Goal: Task Accomplishment & Management: Manage account settings

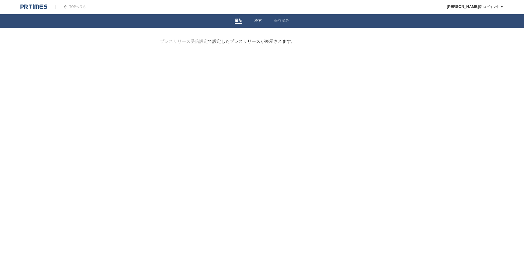
click at [252, 20] on li "検索" at bounding box center [259, 21] width 20 height 14
click at [258, 20] on link "検索" at bounding box center [259, 21] width 8 height 6
click at [237, 44] on input "検索ワードを入力" at bounding box center [254, 48] width 189 height 18
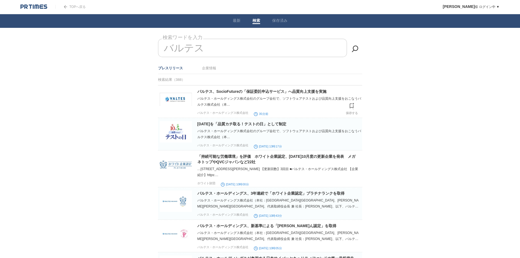
click at [180, 104] on img at bounding box center [176, 99] width 32 height 21
drag, startPoint x: 207, startPoint y: 45, endPoint x: 146, endPoint y: 46, distance: 61.2
type input "バ"
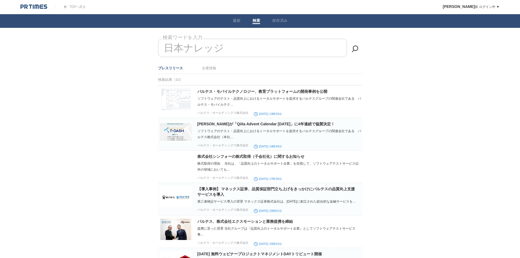
drag, startPoint x: 229, startPoint y: 50, endPoint x: 151, endPoint y: 50, distance: 77.9
click at [151, 50] on main "プレスリリース受信設定 で設定したプレスリリースが表示されます。 閲覧履歴を表示します。 フォロー たくさんの企業がPR TIMESを利用しています。企業名か…" at bounding box center [260, 240] width 221 height 403
type input "日"
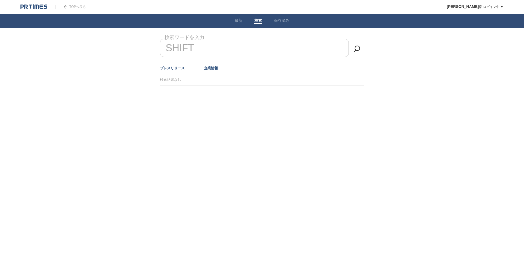
click at [206, 69] on link "企業情報" at bounding box center [211, 68] width 14 height 4
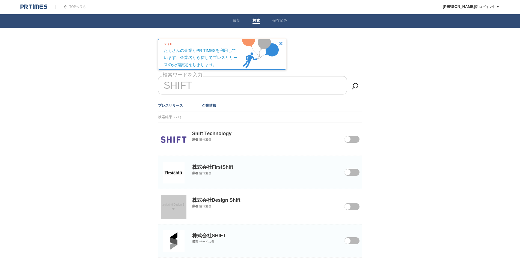
click at [171, 105] on link "プレスリリース" at bounding box center [170, 106] width 25 height 4
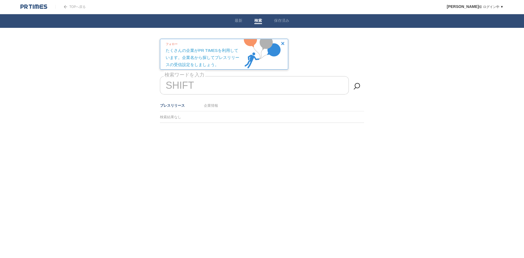
drag, startPoint x: 202, startPoint y: 86, endPoint x: 158, endPoint y: 86, distance: 44.3
click at [158, 86] on main "プレスリリース受信設定 で設定したプレスリリースが表示されます。 閲覧履歴を表示します。 フォロー たくさんの企業がPR TIMESを利用しています。企業名か…" at bounding box center [262, 94] width 221 height 111
drag, startPoint x: 193, startPoint y: 85, endPoint x: 170, endPoint y: 85, distance: 22.4
click at [170, 85] on input "SHIFT" at bounding box center [254, 85] width 189 height 18
type input "S"
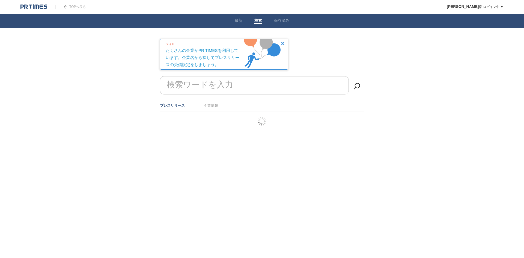
click at [185, 76] on form "検索ワードを入力" at bounding box center [262, 76] width 204 height 0
drag, startPoint x: 173, startPoint y: 115, endPoint x: 184, endPoint y: 113, distance: 11.4
click at [173, 115] on div "検索結果なし" at bounding box center [262, 116] width 204 height 11
click at [215, 104] on link "企業情報" at bounding box center [211, 106] width 14 height 4
click at [350, 139] on span at bounding box center [350, 139] width 6 height 6
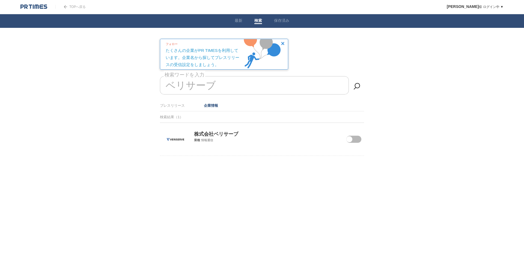
click at [0, 0] on input "checkbox" at bounding box center [0, 0] width 0 height 0
click at [223, 137] on p "株式会社ベリサーブ" at bounding box center [262, 130] width 204 height 14
click at [246, 140] on div "株式会社ベリサーブ 業種 情報通信" at bounding box center [262, 132] width 204 height 19
click at [214, 134] on p "株式会社ベリサーブ" at bounding box center [262, 130] width 204 height 14
click at [182, 139] on img at bounding box center [176, 140] width 22 height 22
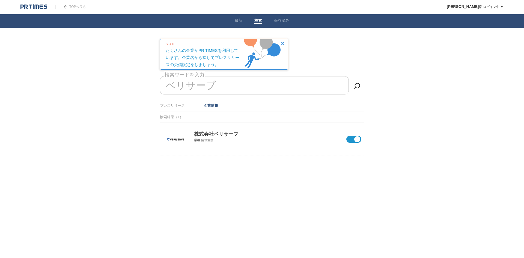
click at [214, 81] on input "ベリサーブ" at bounding box center [254, 85] width 189 height 18
type input "ベ"
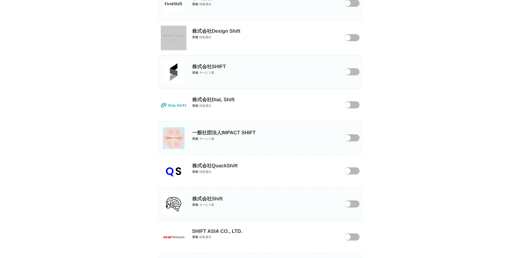
scroll to position [60, 0]
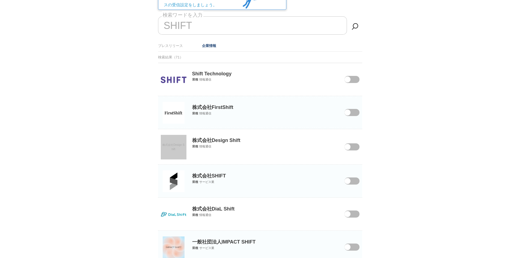
click at [175, 179] on img at bounding box center [174, 181] width 22 height 22
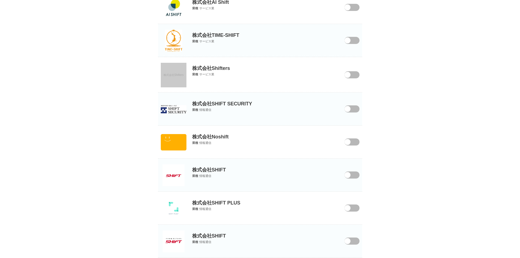
scroll to position [901, 0]
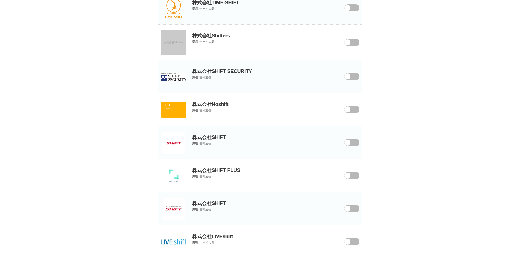
click at [169, 145] on img at bounding box center [174, 143] width 22 height 22
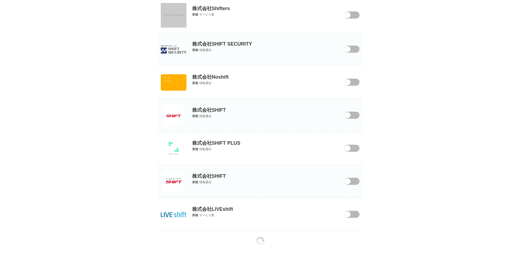
scroll to position [929, 0]
click at [178, 182] on img at bounding box center [174, 181] width 22 height 22
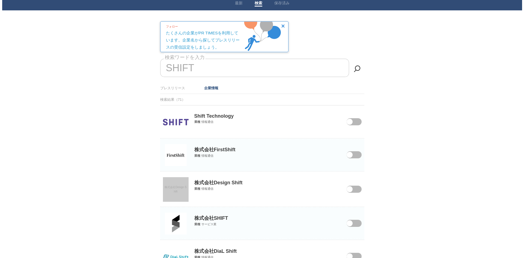
scroll to position [0, 0]
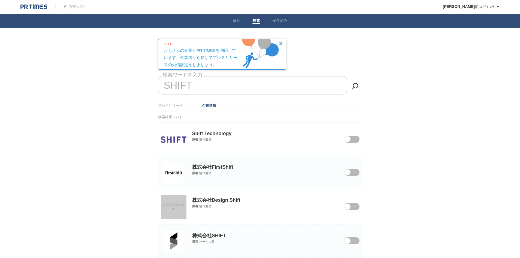
drag, startPoint x: 201, startPoint y: 81, endPoint x: 197, endPoint y: 82, distance: 3.9
click at [201, 81] on input "SHIFT" at bounding box center [252, 85] width 189 height 18
drag, startPoint x: 193, startPoint y: 85, endPoint x: 162, endPoint y: 84, distance: 30.9
click at [162, 84] on input "SHIFT" at bounding box center [252, 85] width 189 height 18
type input "S"
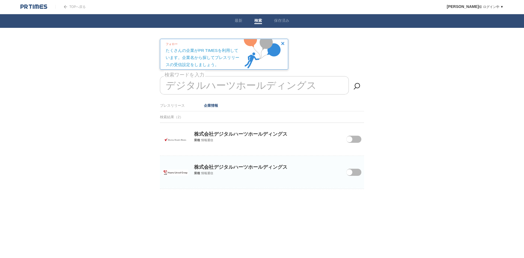
click at [352, 140] on span at bounding box center [350, 139] width 6 height 6
click at [0, 0] on input "checkbox" at bounding box center [0, 0] width 0 height 0
click at [176, 138] on img at bounding box center [176, 139] width 26 height 7
click at [190, 86] on input "デジタルハーツホールディングス" at bounding box center [254, 85] width 189 height 18
drag, startPoint x: 310, startPoint y: 83, endPoint x: 235, endPoint y: 86, distance: 75.2
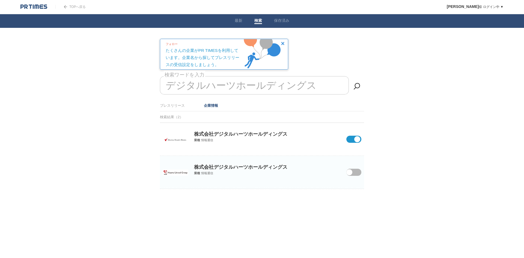
click at [234, 86] on input "デジタルハーツホールディングス" at bounding box center [254, 85] width 189 height 18
type input "デ"
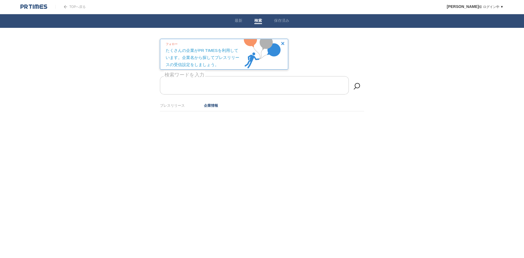
click at [201, 88] on input "検索ワードを入力" at bounding box center [254, 85] width 189 height 18
drag, startPoint x: 196, startPoint y: 87, endPoint x: 191, endPoint y: 86, distance: 5.5
click at [191, 86] on input "SBOM" at bounding box center [254, 85] width 189 height 18
type input "S"
click at [285, 22] on link "保存済み" at bounding box center [281, 21] width 15 height 6
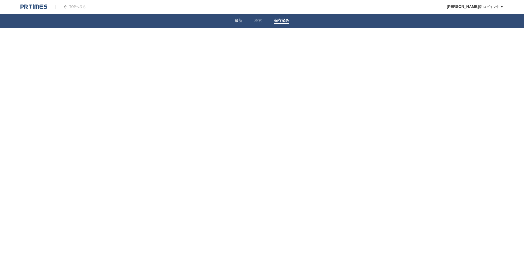
click at [241, 21] on link "最新" at bounding box center [239, 21] width 8 height 6
click at [192, 42] on link "プレスリリース受信設定" at bounding box center [184, 41] width 48 height 5
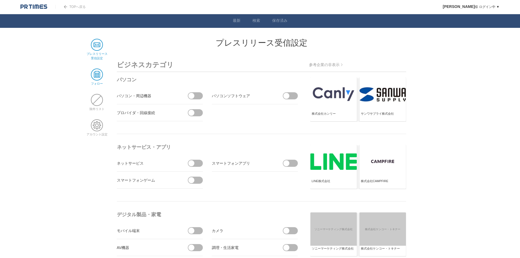
click at [96, 74] on span at bounding box center [97, 75] width 12 height 12
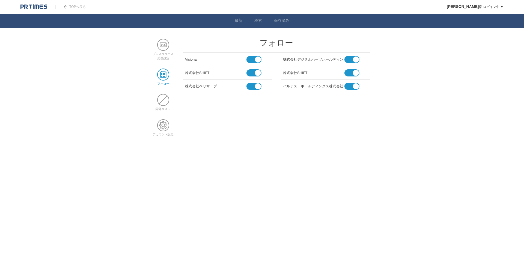
click at [76, 6] on link "TOPへ戻る" at bounding box center [70, 7] width 30 height 4
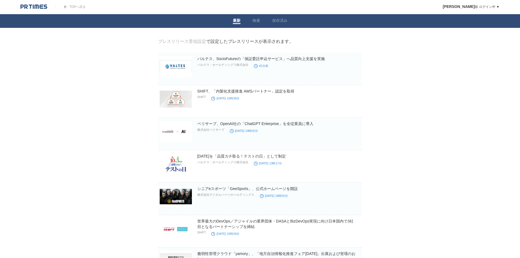
click at [75, 5] on link "TOPへ戻る" at bounding box center [70, 7] width 30 height 4
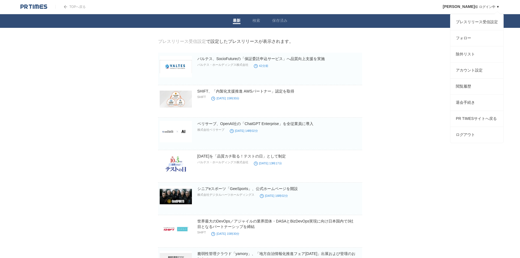
click at [469, 6] on span "[PERSON_NAME]" at bounding box center [459, 6] width 32 height 4
click at [493, 7] on link "[PERSON_NAME] ログイン中 ▼" at bounding box center [471, 7] width 57 height 4
click at [487, 23] on link "プレスリリース受信設定" at bounding box center [477, 22] width 53 height 16
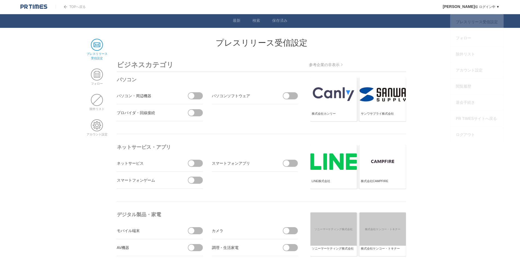
click at [488, 7] on link "[PERSON_NAME] ログイン中 ▼" at bounding box center [471, 7] width 57 height 4
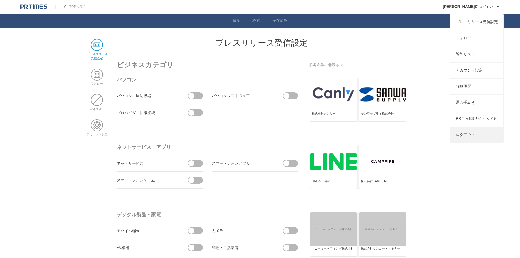
click at [467, 140] on link "ログアウト" at bounding box center [477, 135] width 53 height 16
